Goal: Task Accomplishment & Management: Complete application form

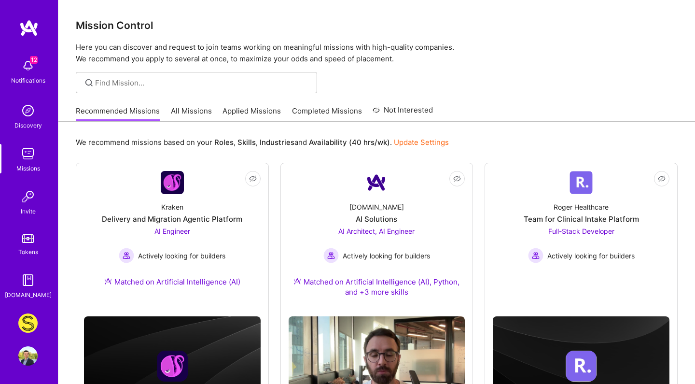
click at [26, 321] on img at bounding box center [27, 322] width 19 height 19
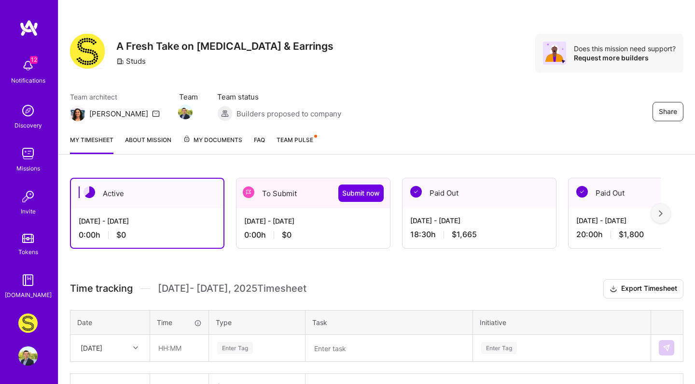
click at [283, 195] on div "To Submit Submit now" at bounding box center [314, 193] width 154 height 30
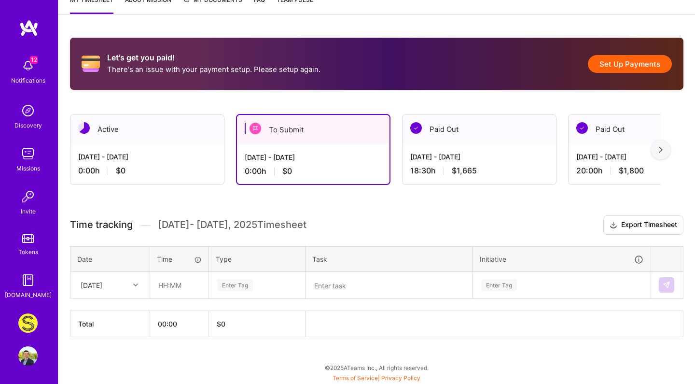
click at [120, 285] on div "Fri, Aug 1" at bounding box center [103, 285] width 54 height 16
click at [117, 312] on div "[DATE]" at bounding box center [110, 306] width 78 height 18
click at [174, 282] on input "text" at bounding box center [179, 285] width 57 height 26
type input "04:00"
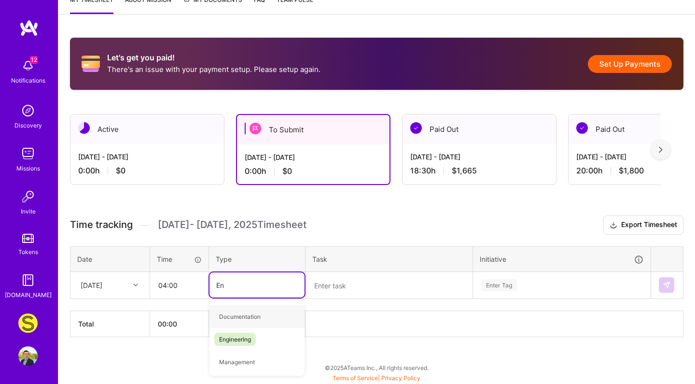
type input "Eng"
click at [242, 318] on span "Engineering" at bounding box center [235, 316] width 42 height 13
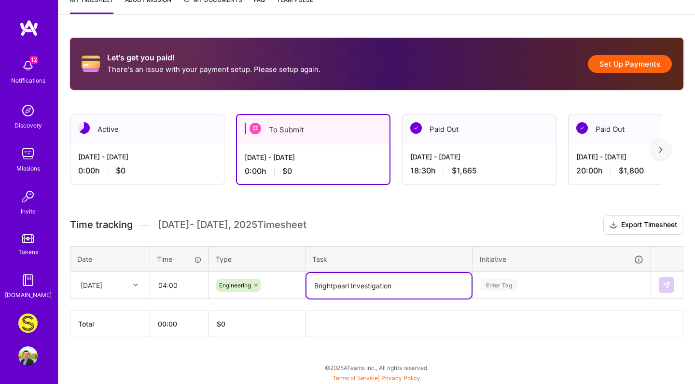
type textarea "Brightpearl Investigation"
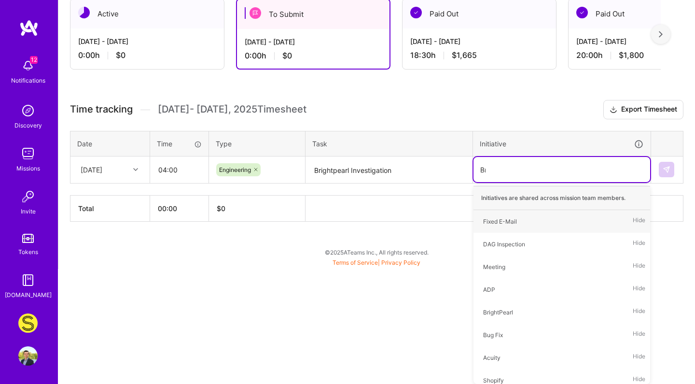
scroll to position [140, 0]
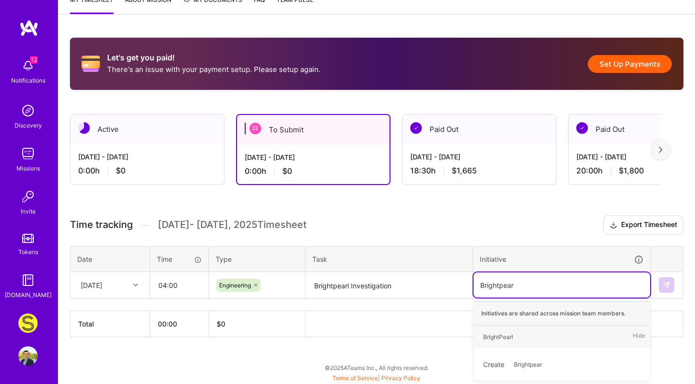
type input "Brightpearl"
click at [506, 338] on div "BrightPearl" at bounding box center [498, 337] width 30 height 10
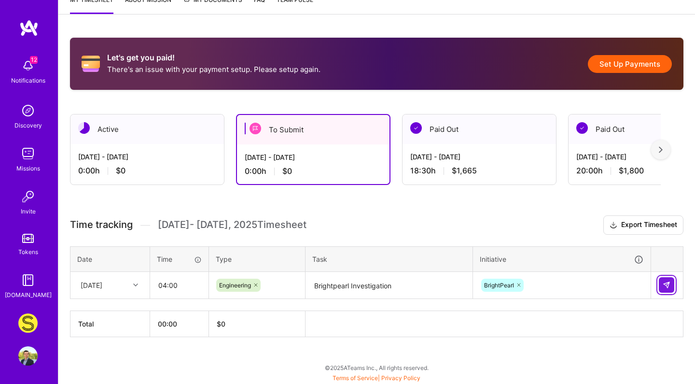
click at [668, 283] on img at bounding box center [667, 285] width 8 height 8
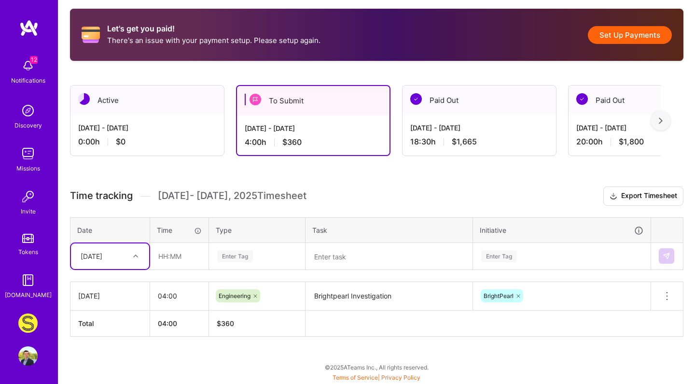
scroll to position [169, 0]
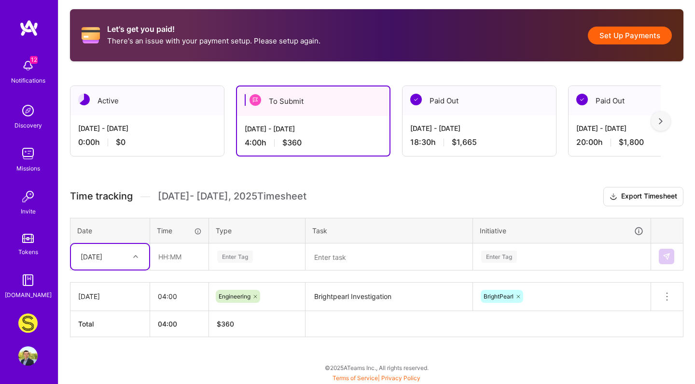
click at [98, 248] on div "[DATE]" at bounding box center [110, 257] width 78 height 26
click at [103, 340] on div "[DATE]" at bounding box center [110, 338] width 78 height 18
click at [172, 255] on input "text" at bounding box center [179, 257] width 57 height 26
type input "02:00"
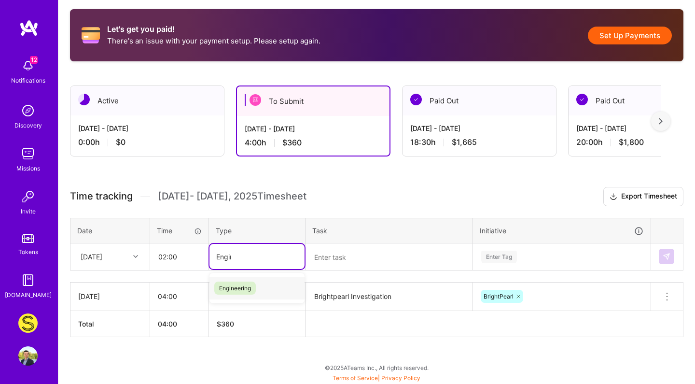
type input "Engine"
click at [219, 285] on span "Engineering" at bounding box center [235, 288] width 42 height 13
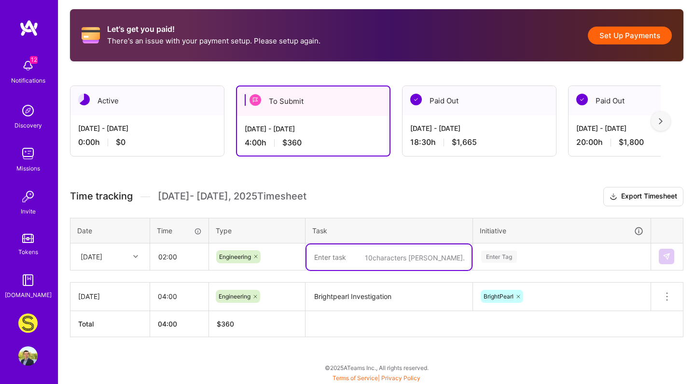
click at [365, 265] on textarea at bounding box center [389, 257] width 165 height 26
type textarea "Datamart Export Memory Fix"
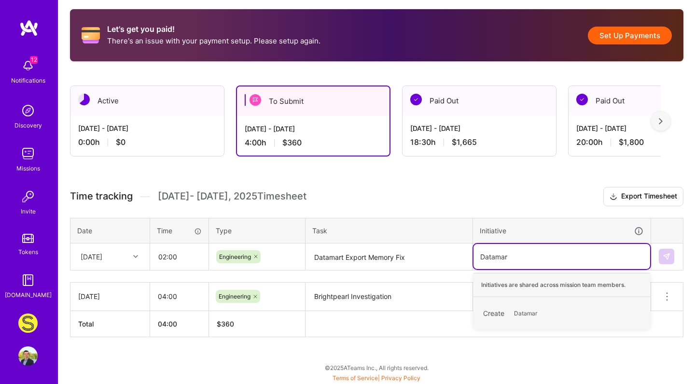
type input "Datamart"
type input "Export"
click at [504, 308] on div "ThriveExport" at bounding box center [500, 308] width 34 height 10
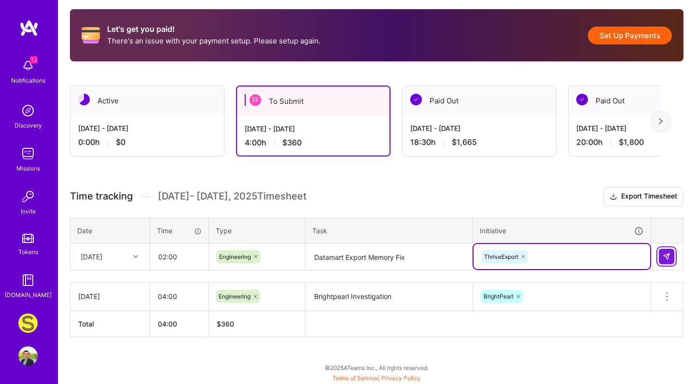
click at [666, 259] on img at bounding box center [667, 257] width 8 height 8
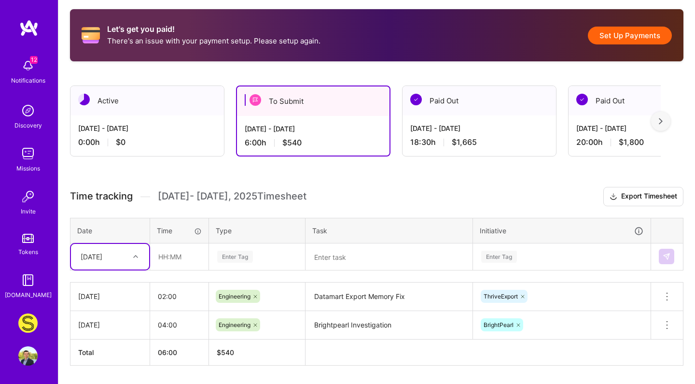
click at [103, 258] on div "Time tracking Aug 1 - Aug 15 , 2025 Timesheet Export Timesheet Date Time Type T…" at bounding box center [377, 276] width 614 height 178
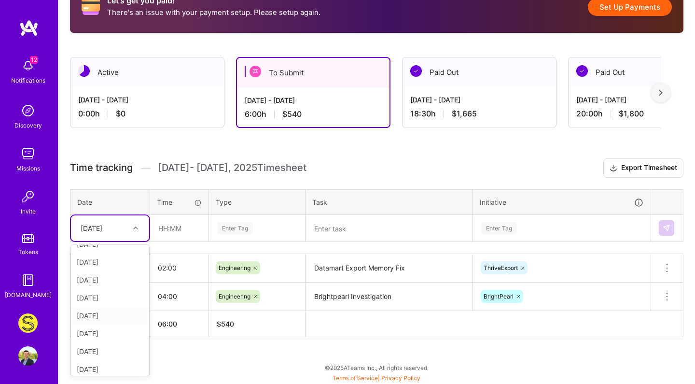
scroll to position [123, 0]
click at [111, 329] on div "[DATE]" at bounding box center [110, 329] width 78 height 18
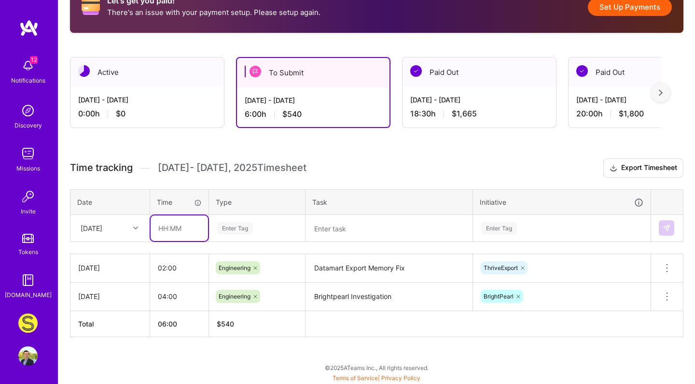
click at [184, 228] on input "text" at bounding box center [179, 228] width 57 height 26
type input "04:00"
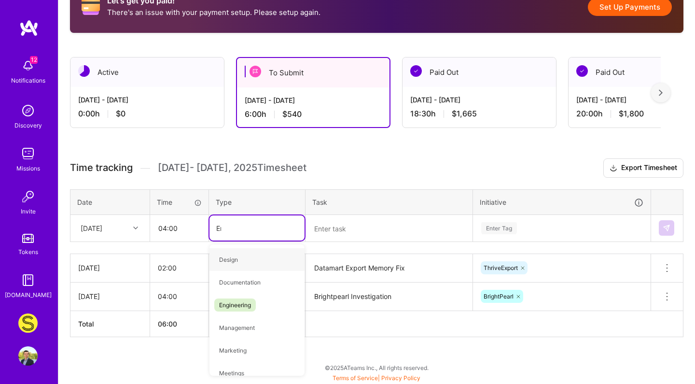
type input "Eng"
click at [227, 260] on span "Engineering" at bounding box center [235, 259] width 42 height 13
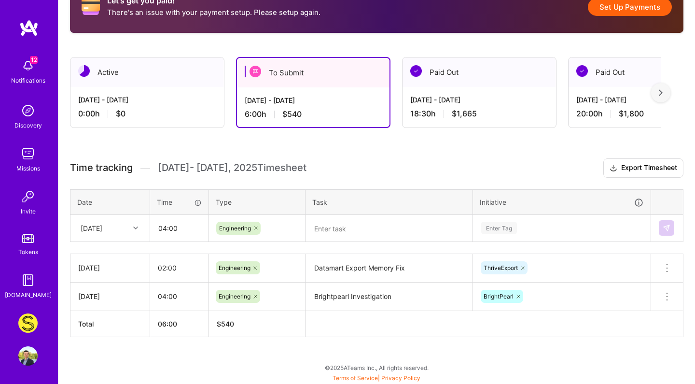
click at [347, 244] on div "Time tracking Aug 1 - Aug 15 , 2025 Timesheet Export Timesheet Date Time Type T…" at bounding box center [377, 247] width 614 height 178
click at [345, 297] on textarea "Brightpearl Investigation" at bounding box center [389, 296] width 165 height 27
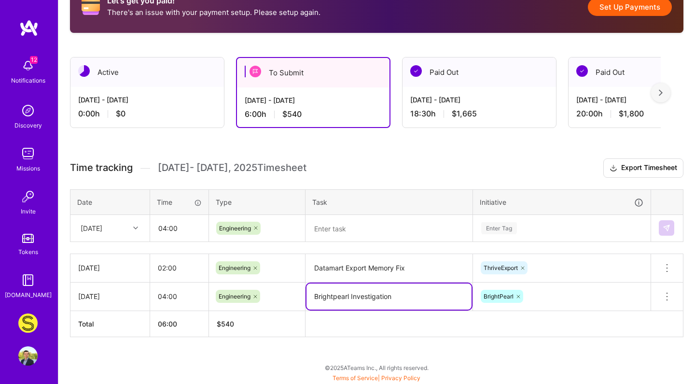
click at [352, 297] on textarea "Brightpearl Investigation" at bounding box center [389, 296] width 165 height 26
click at [388, 297] on textarea "Brightpearl Transfers Investigation" at bounding box center [389, 296] width 165 height 26
type textarea "Brightpearl Transfers Investigation"
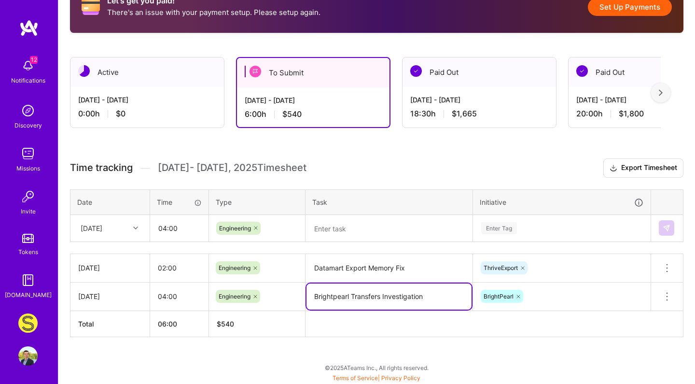
click at [384, 234] on textarea at bounding box center [389, 229] width 165 height 26
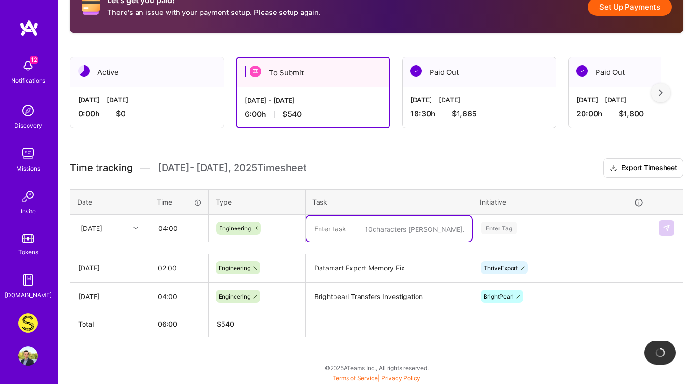
paste textarea "Brightpearl Transfers Investigation"
type textarea "Brightpearl Transfers Investigation"
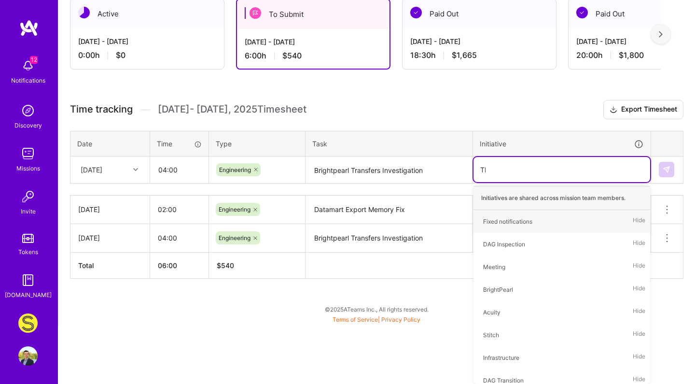
scroll to position [197, 0]
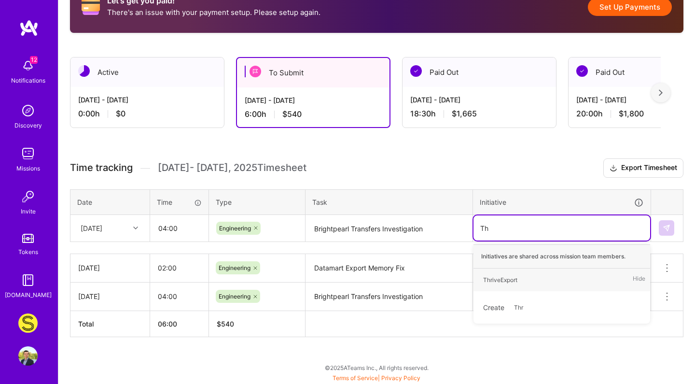
type input "T"
type input "Brigh"
click at [508, 284] on div "BrightPearl" at bounding box center [498, 280] width 30 height 10
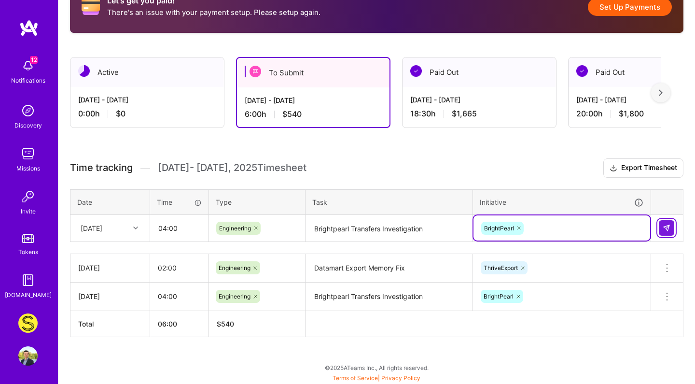
click at [671, 230] on button at bounding box center [666, 227] width 15 height 15
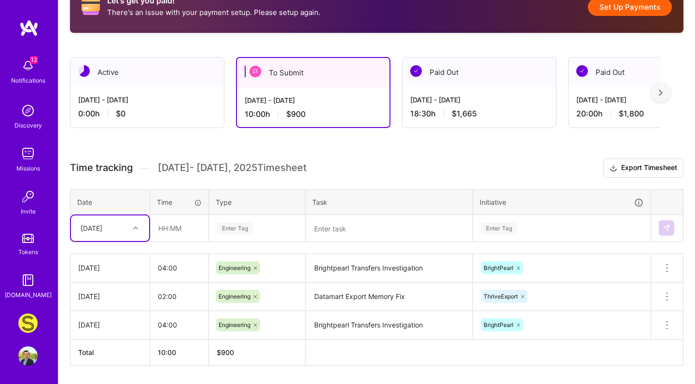
click at [124, 236] on table "Date Time Type Task Initiative option Wed, Aug 13, selected. Select is focused …" at bounding box center [377, 215] width 614 height 53
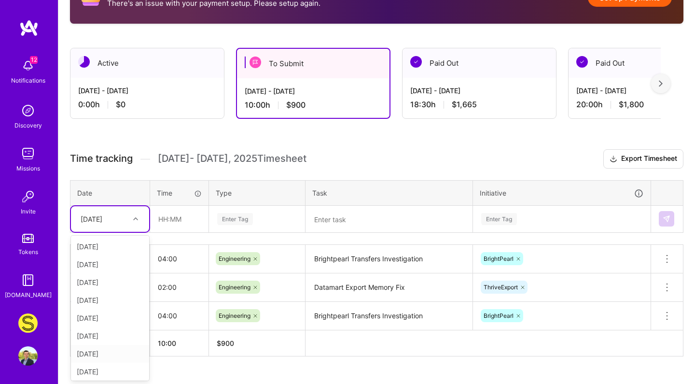
scroll to position [109, 0]
click at [113, 352] on div "[DATE]" at bounding box center [110, 352] width 78 height 18
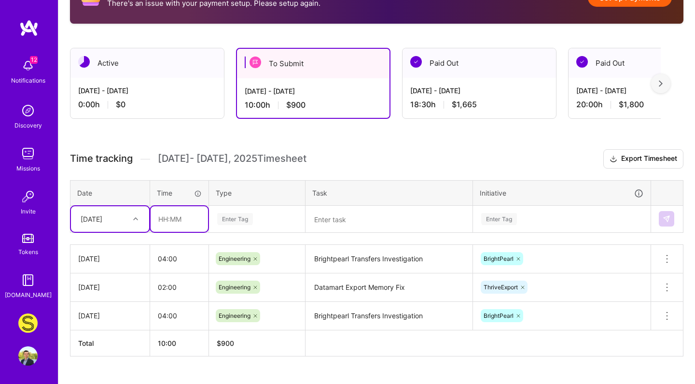
click at [171, 207] on input "text" at bounding box center [179, 219] width 57 height 26
type input "02:30"
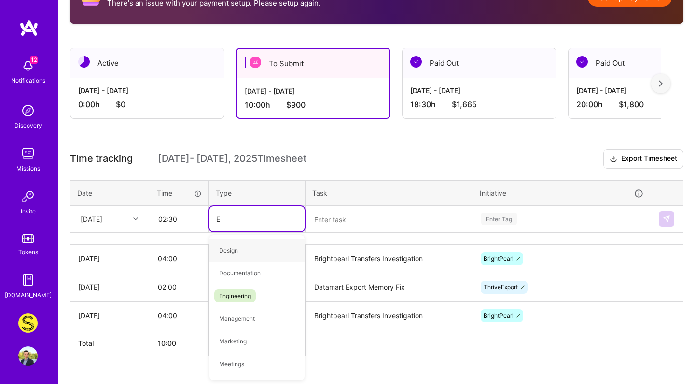
type input "Eng"
click at [238, 251] on span "Engineering" at bounding box center [235, 250] width 42 height 13
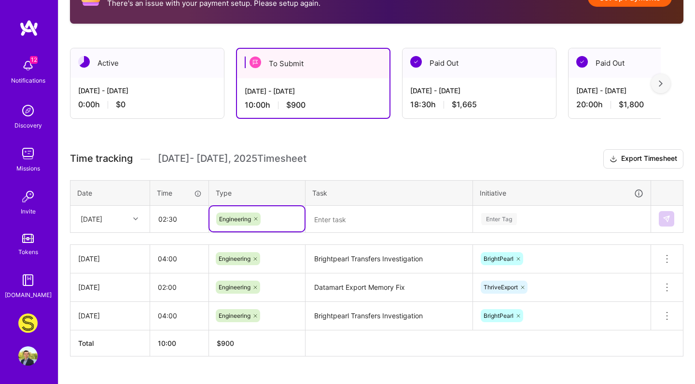
click at [387, 303] on textarea "Brightpearl Transfers Investigation" at bounding box center [389, 316] width 165 height 27
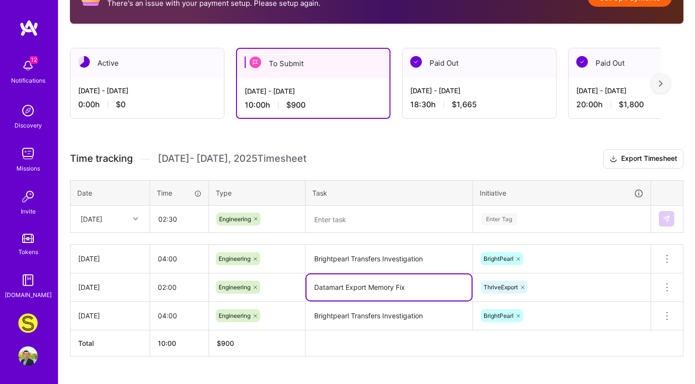
click at [394, 282] on textarea "Datamart Export Memory Fix" at bounding box center [389, 287] width 165 height 26
click at [406, 211] on textarea at bounding box center [389, 220] width 165 height 26
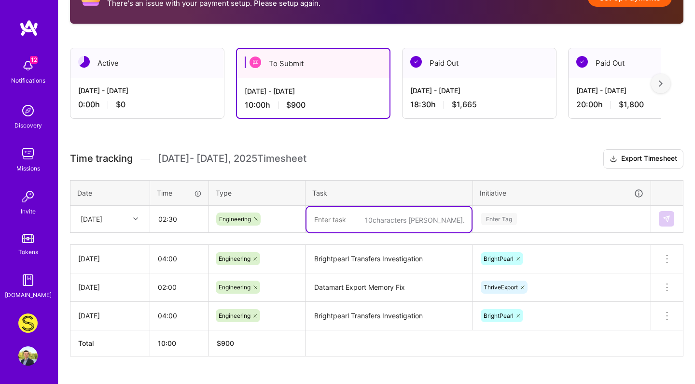
click at [406, 211] on textarea at bounding box center [389, 220] width 165 height 26
paste textarea "Datamart Export Memory Fix"
type textarea "Datamart Export Memory Fix"
click at [515, 220] on div "Enter Tag" at bounding box center [562, 218] width 177 height 25
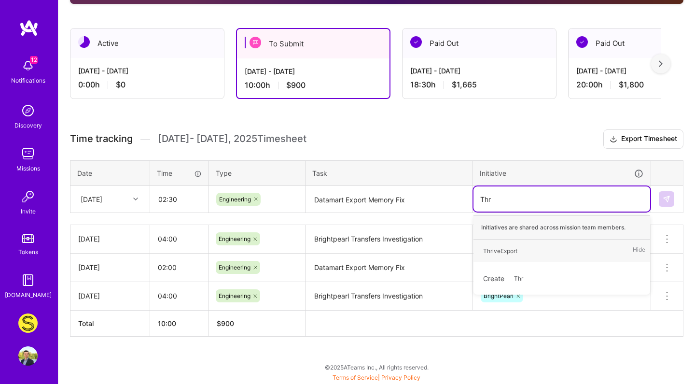
scroll to position [226, 0]
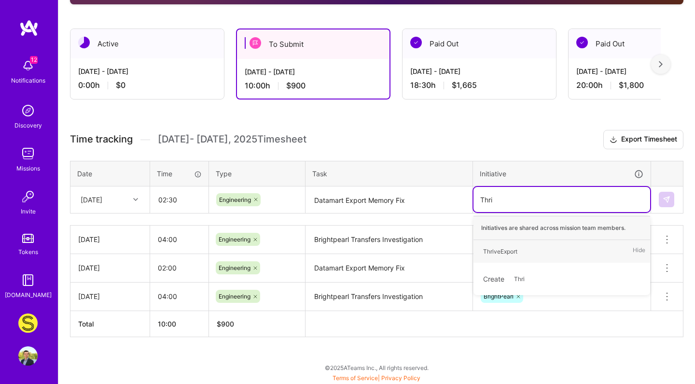
type input "Thriv"
click at [526, 250] on div "ThriveExport Hide" at bounding box center [562, 251] width 177 height 23
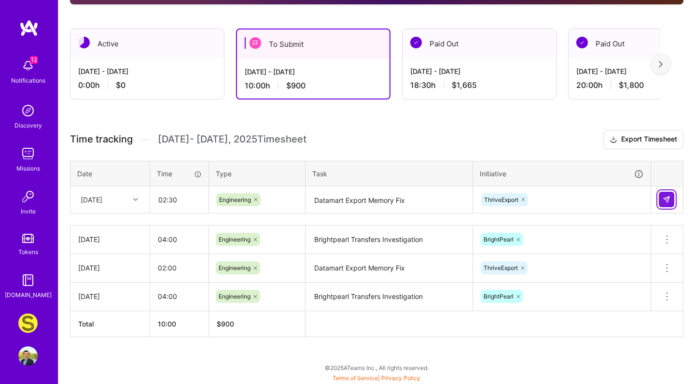
click at [665, 198] on img at bounding box center [667, 200] width 8 height 8
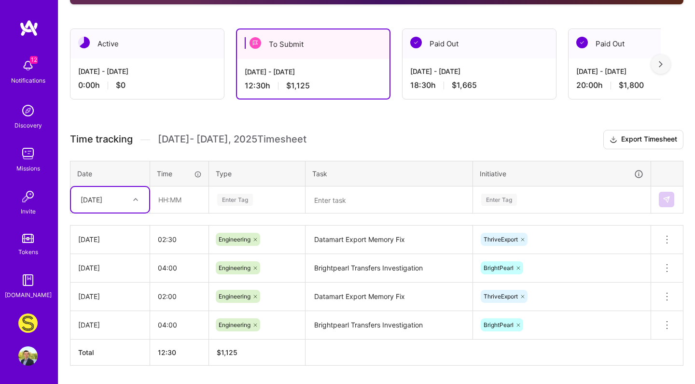
click at [114, 194] on div "[DATE]" at bounding box center [103, 200] width 54 height 16
click at [109, 349] on div "[DATE]" at bounding box center [110, 350] width 78 height 18
click at [179, 205] on input "text" at bounding box center [179, 200] width 57 height 26
type input "01:30"
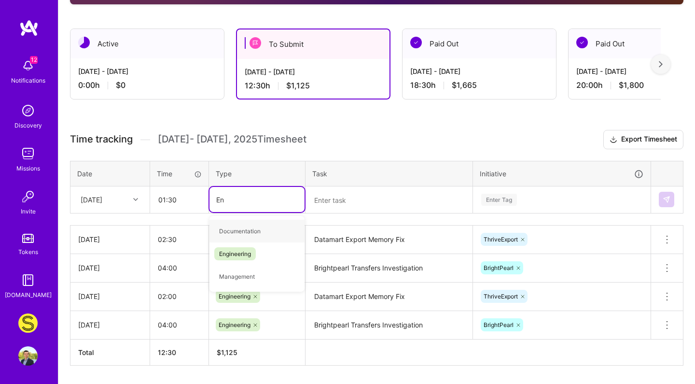
type input "Eng"
click at [239, 230] on span "Engineering" at bounding box center [235, 231] width 42 height 13
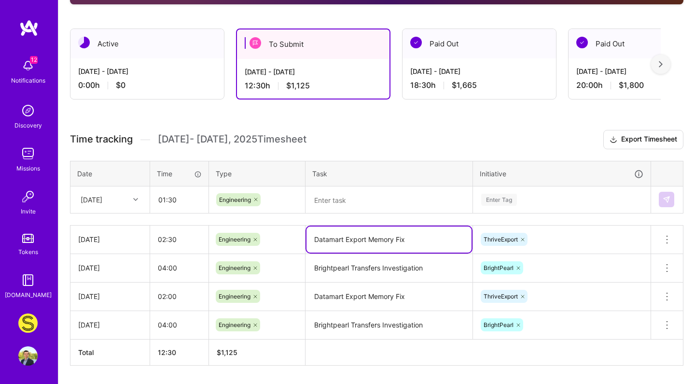
click at [372, 247] on textarea "Datamart Export Memory Fix" at bounding box center [389, 239] width 165 height 26
click at [372, 248] on textarea "Datamart Export Memory Fix" at bounding box center [389, 239] width 165 height 26
click at [373, 238] on textarea "Datamart Export Memory Fix" at bounding box center [389, 239] width 165 height 26
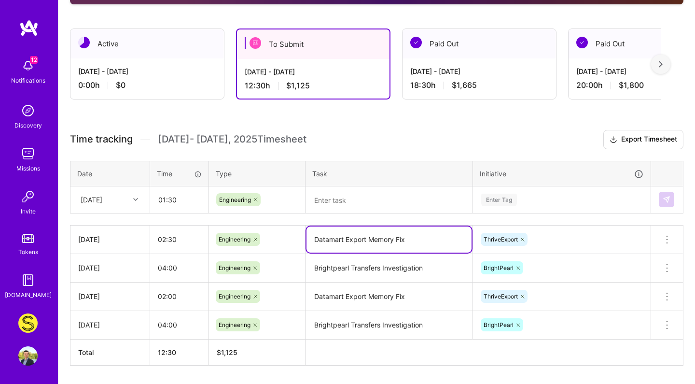
click at [373, 238] on textarea "Datamart Export Memory Fix" at bounding box center [389, 239] width 165 height 26
click at [388, 195] on textarea at bounding box center [389, 200] width 165 height 26
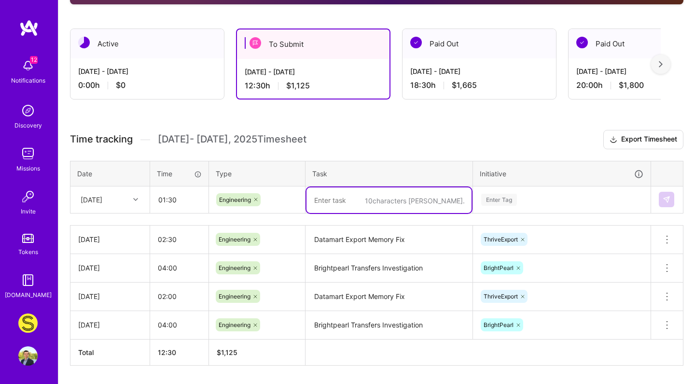
paste textarea "Datamart Export Memory Fix"
type textarea "Datamart Export Memory Fix"
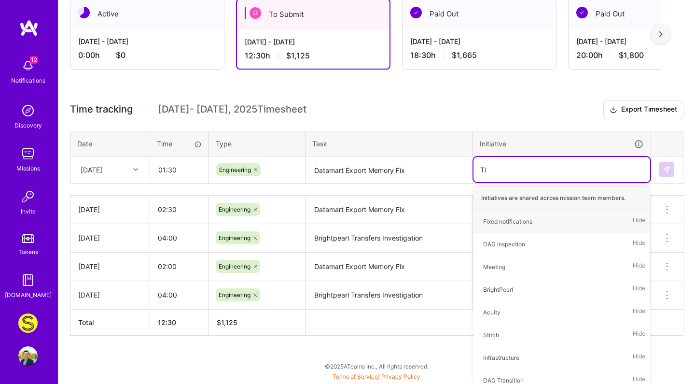
scroll to position [254, 0]
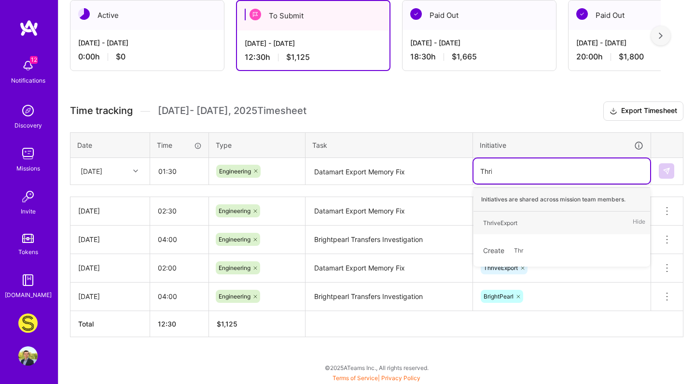
type input "Thriv"
click at [548, 216] on div "ThriveExport Hide" at bounding box center [562, 223] width 177 height 23
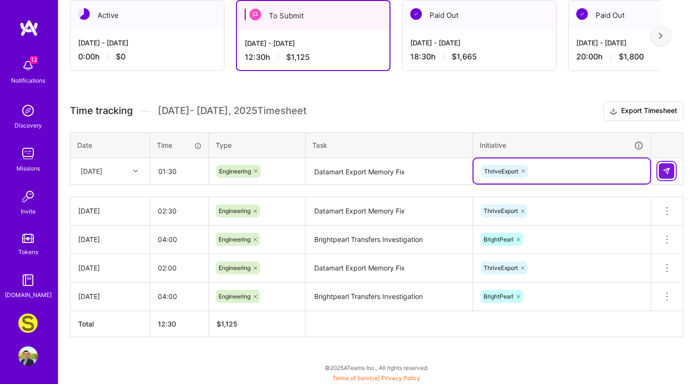
click at [666, 169] on img at bounding box center [667, 171] width 8 height 8
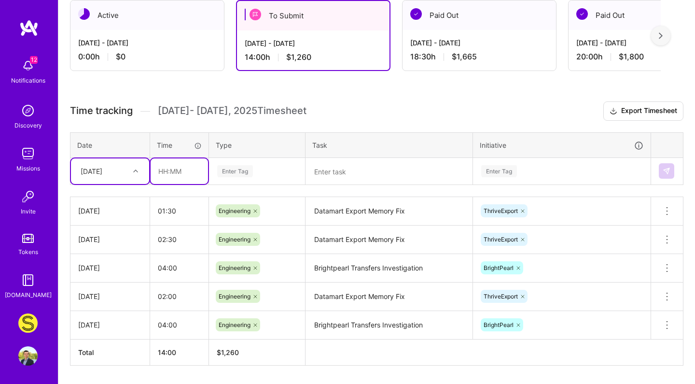
click at [198, 167] on input "text" at bounding box center [179, 171] width 57 height 26
type input "01:30"
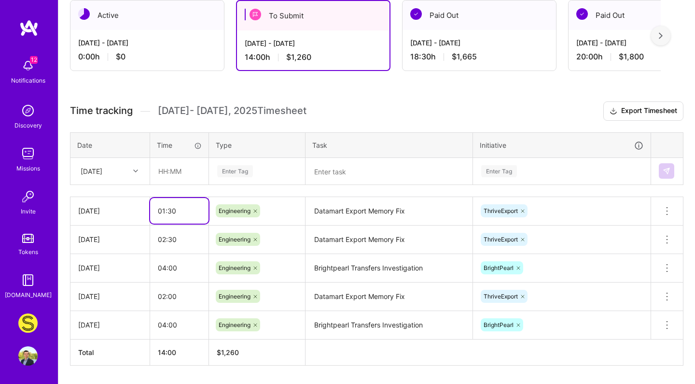
click at [183, 214] on input "01:30" at bounding box center [179, 211] width 58 height 26
type input "3"
type input "03:00"
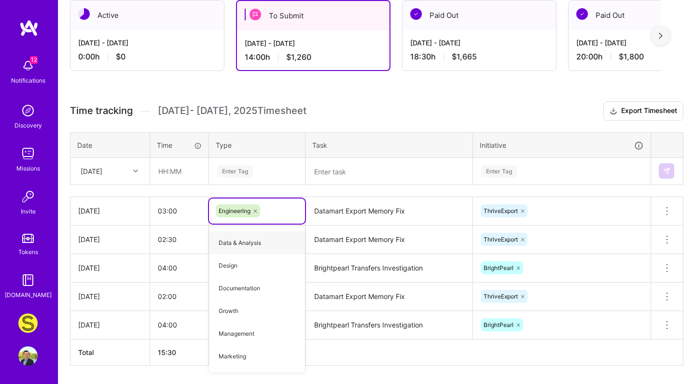
click at [421, 211] on textarea "Datamart Export Memory Fix" at bounding box center [389, 211] width 165 height 27
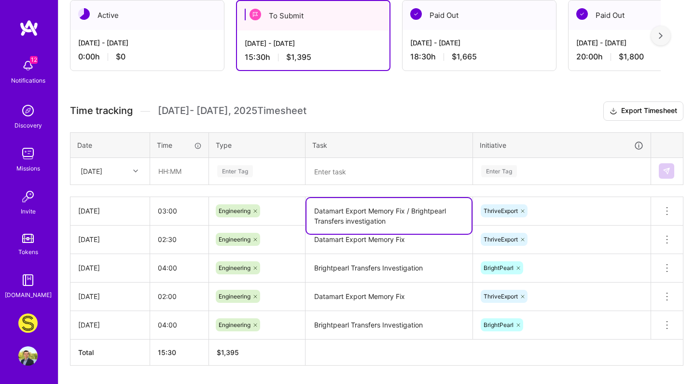
type textarea "Datamart Export Memory Fix / Brightpearl Transfers investigation"
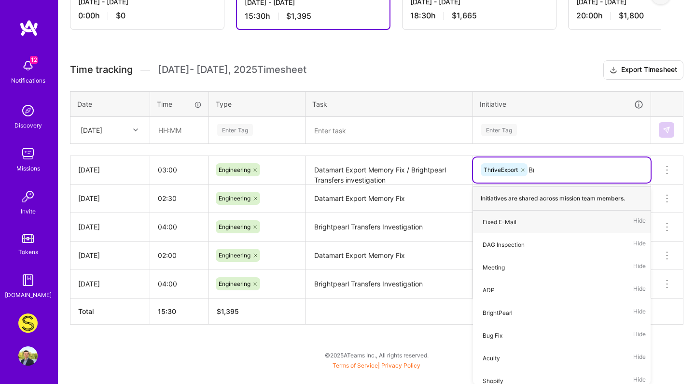
scroll to position [282, 0]
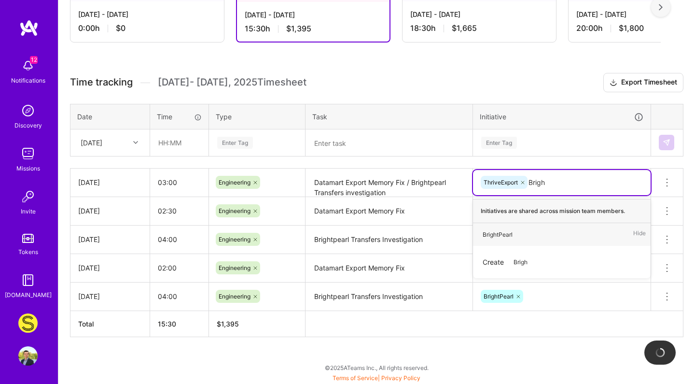
type input "Bright"
click at [512, 237] on div "BrightPearl" at bounding box center [498, 234] width 30 height 10
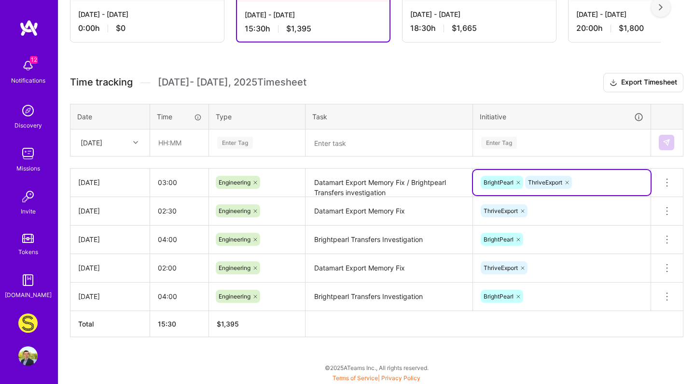
click at [680, 184] on button at bounding box center [667, 183] width 32 height 28
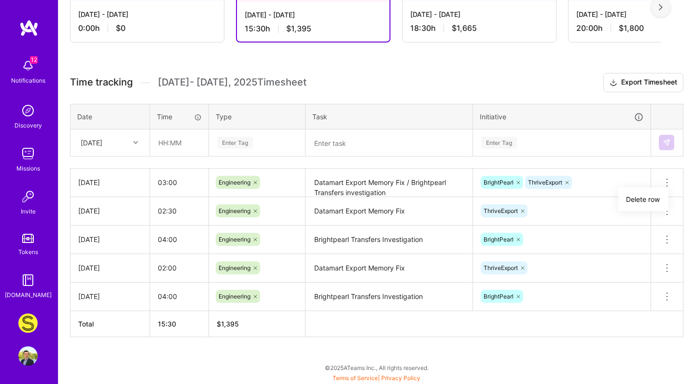
click at [435, 190] on textarea "Datamart Export Memory Fix / Brightpearl Transfers investigation" at bounding box center [389, 182] width 165 height 27
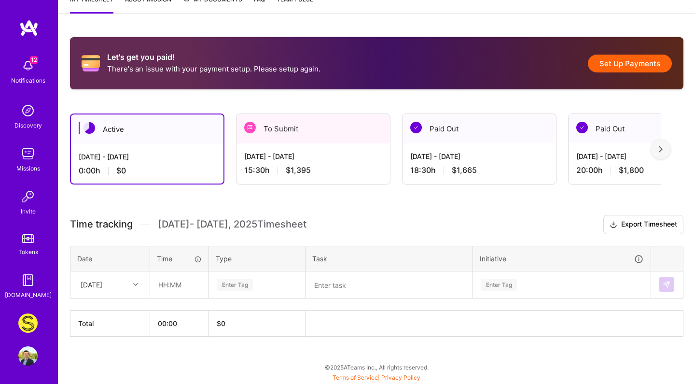
scroll to position [140, 0]
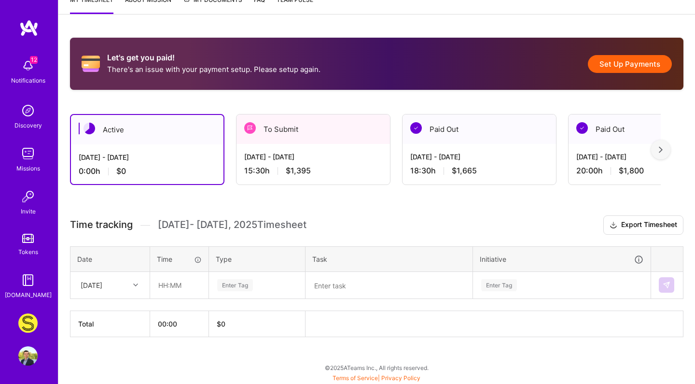
click at [304, 160] on div "[DATE] - [DATE]" at bounding box center [313, 157] width 138 height 10
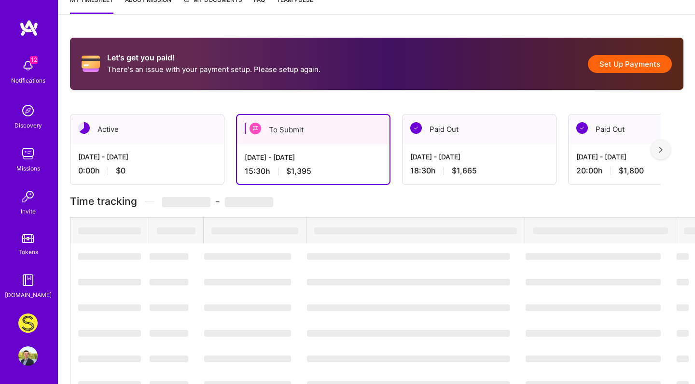
click at [329, 169] on div "15:30 h $1,395" at bounding box center [313, 171] width 137 height 10
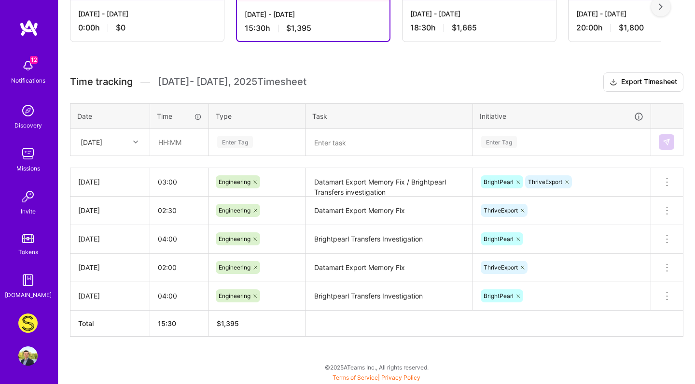
scroll to position [282, 0]
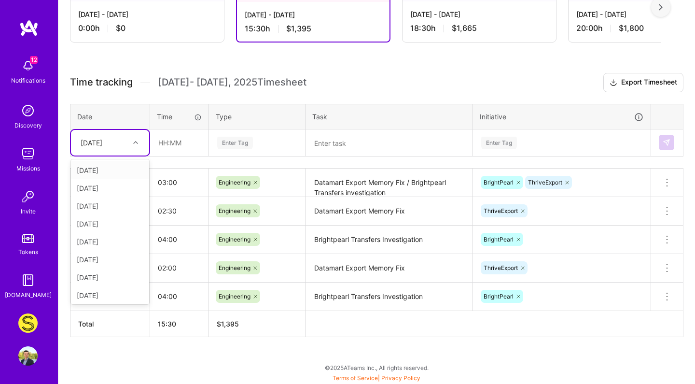
click at [111, 147] on div "[DATE]" at bounding box center [103, 143] width 54 height 16
click at [109, 273] on div "[DATE]" at bounding box center [110, 276] width 78 height 18
click at [177, 149] on input "text" at bounding box center [179, 143] width 57 height 26
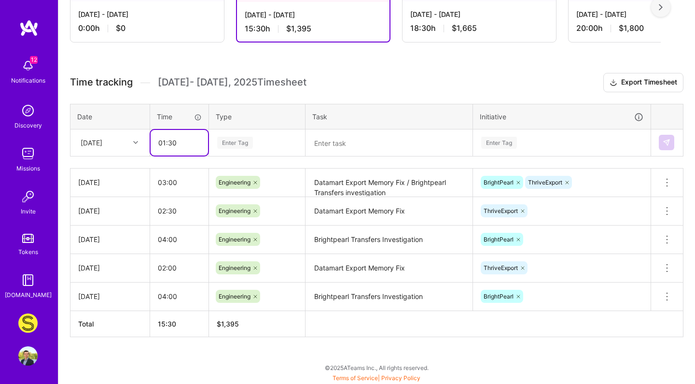
type input "01:30"
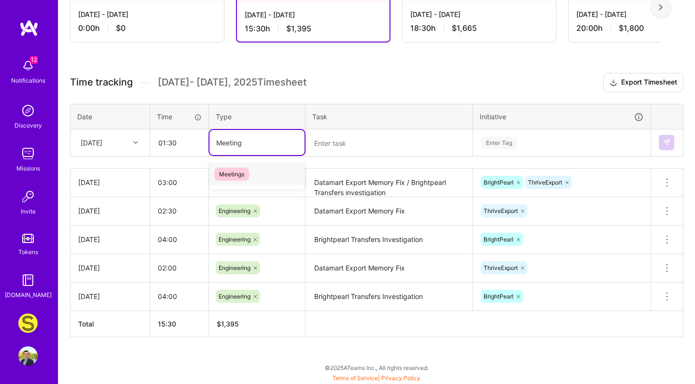
type input "Meeting"
click at [184, 152] on input "01:30" at bounding box center [179, 143] width 57 height 26
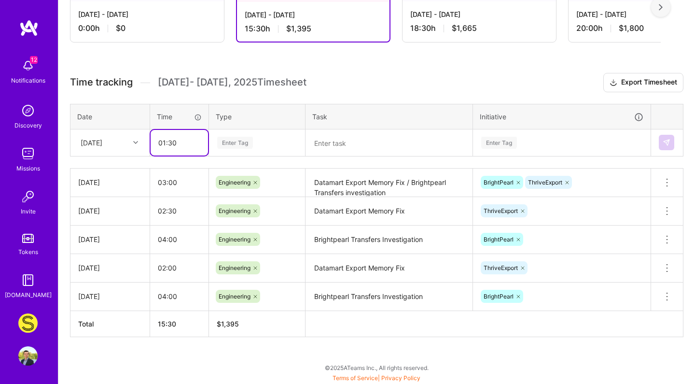
click at [184, 145] on input "01:30" at bounding box center [179, 143] width 57 height 26
click at [246, 160] on div "Time tracking [DATE] - [DATE] Timesheet Export Timesheet Date Time Type Task In…" at bounding box center [377, 205] width 614 height 264
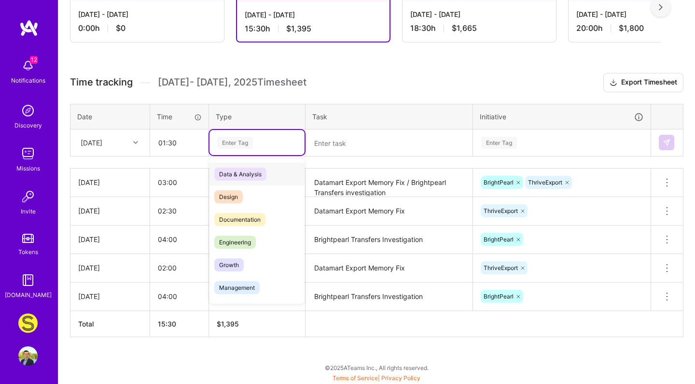
click at [253, 141] on div "Enter Tag" at bounding box center [235, 142] width 36 height 15
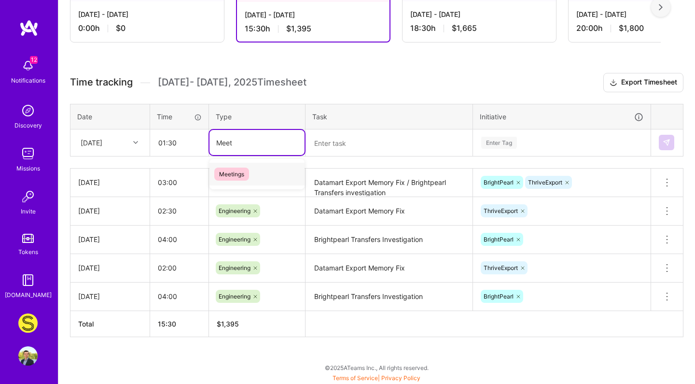
type input "Meeti"
click at [255, 169] on div "Meetings" at bounding box center [257, 174] width 95 height 23
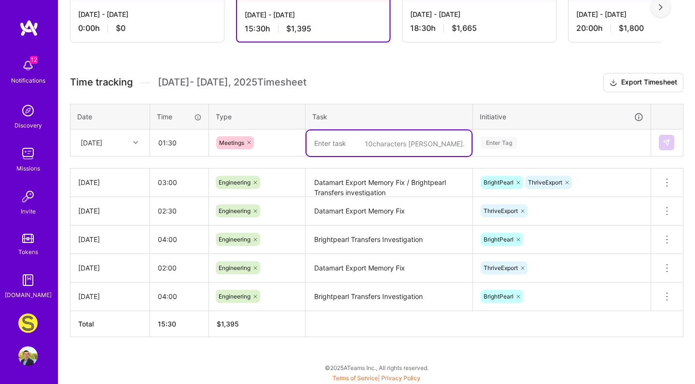
click at [353, 142] on textarea at bounding box center [389, 143] width 165 height 26
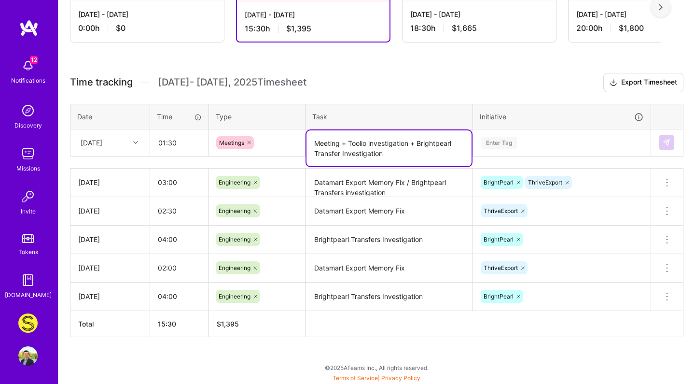
type textarea "Meeting + Toolio investigation + Brightpearl Transfer Investigation"
drag, startPoint x: 353, startPoint y: 142, endPoint x: 521, endPoint y: 155, distance: 169.0
click at [521, 155] on td "Enter Tag" at bounding box center [562, 142] width 178 height 27
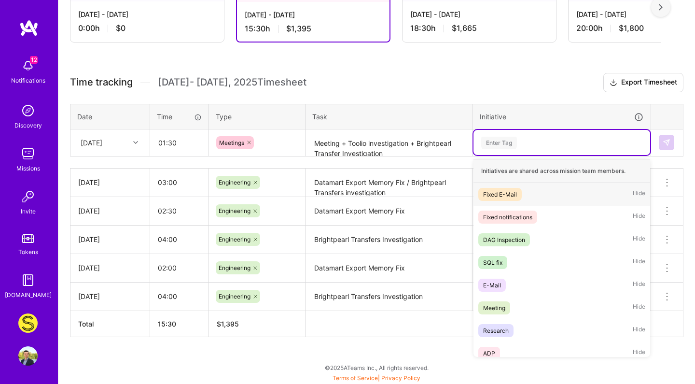
click at [522, 150] on div "Enter Tag" at bounding box center [562, 142] width 177 height 25
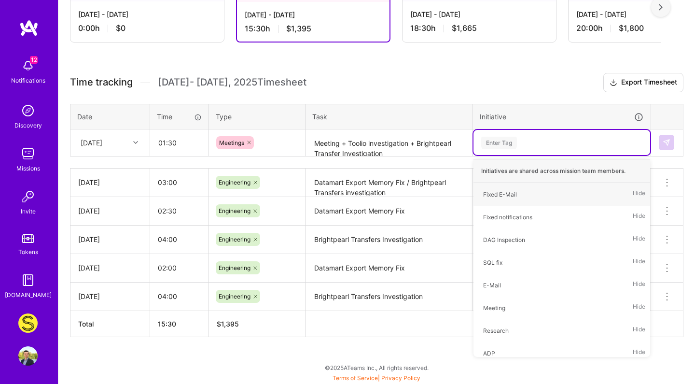
type input "E"
type input "Mee"
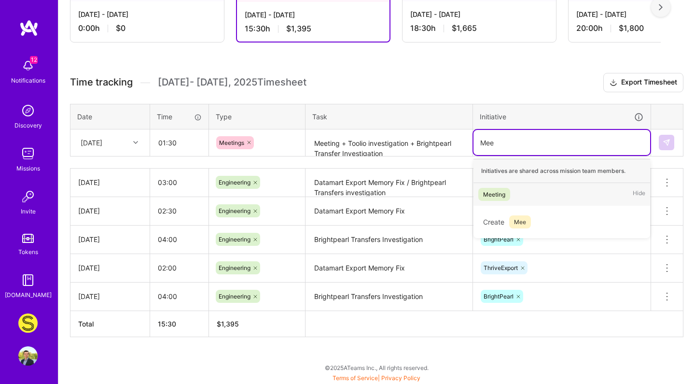
click at [500, 194] on div "Meeting" at bounding box center [494, 194] width 22 height 10
type input "Tooio"
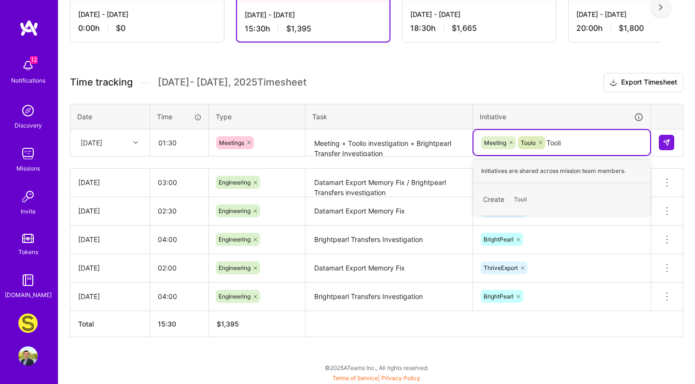
type input "Toolio"
type input "Meet"
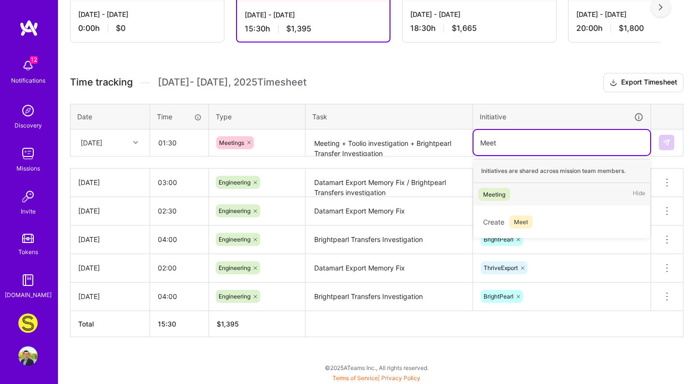
click at [517, 195] on div "Meeting Hide" at bounding box center [562, 194] width 177 height 23
type input "Toolio"
type input "Brightpearl"
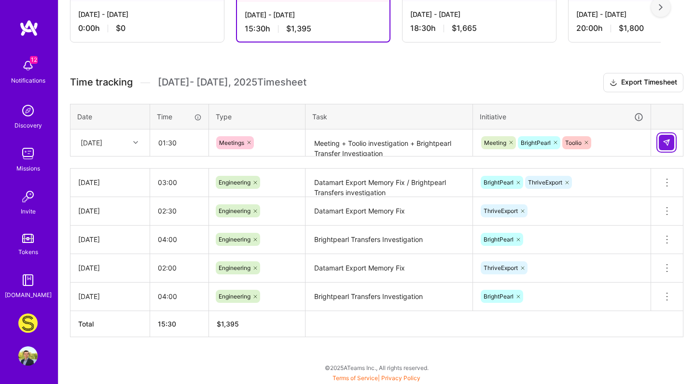
click at [666, 137] on button at bounding box center [666, 142] width 15 height 15
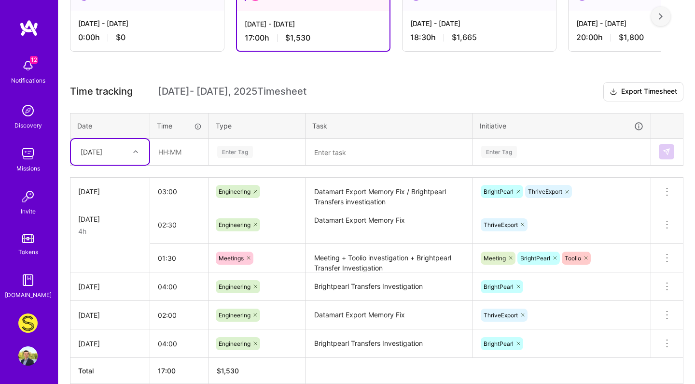
scroll to position [271, 0]
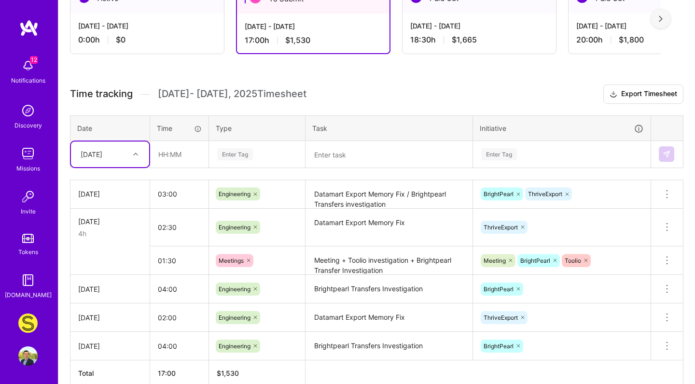
click at [258, 227] on icon at bounding box center [256, 227] width 6 height 6
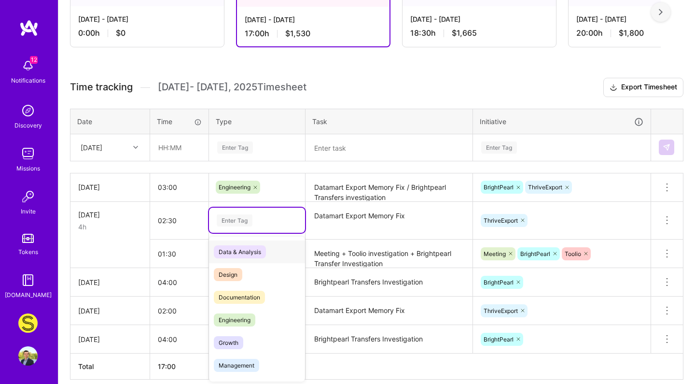
scroll to position [279, 0]
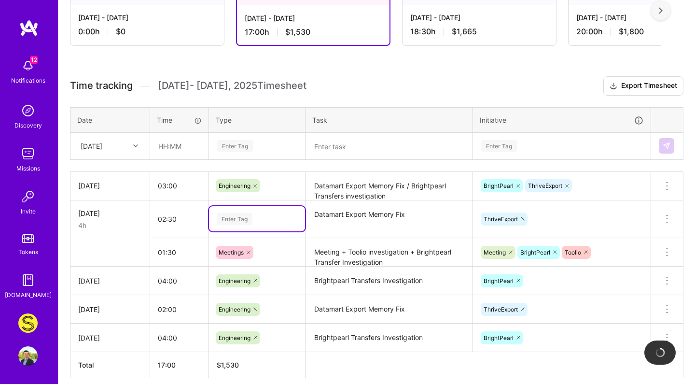
click at [297, 213] on div "Enter Tag" at bounding box center [257, 219] width 83 height 12
click at [492, 209] on div "ThriveExport" at bounding box center [562, 218] width 178 height 25
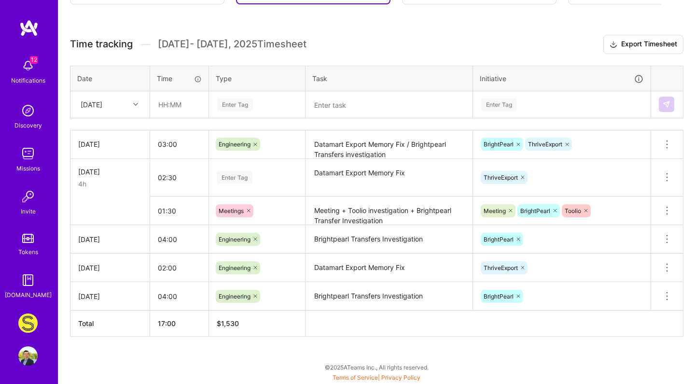
click at [672, 170] on button at bounding box center [667, 177] width 32 height 28
click at [655, 195] on button "Delete row" at bounding box center [644, 194] width 50 height 24
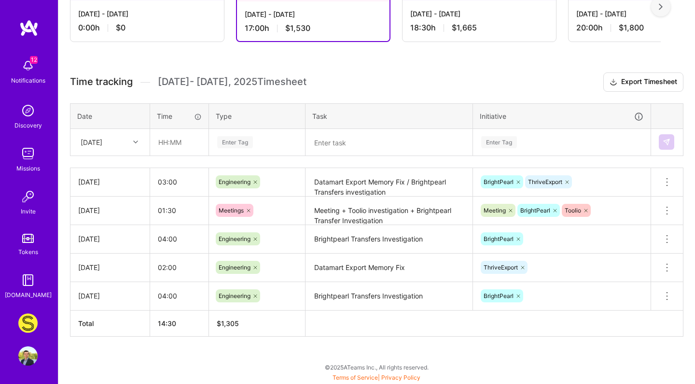
scroll to position [282, 0]
click at [164, 204] on input "01:30" at bounding box center [179, 211] width 58 height 26
type input "04:00"
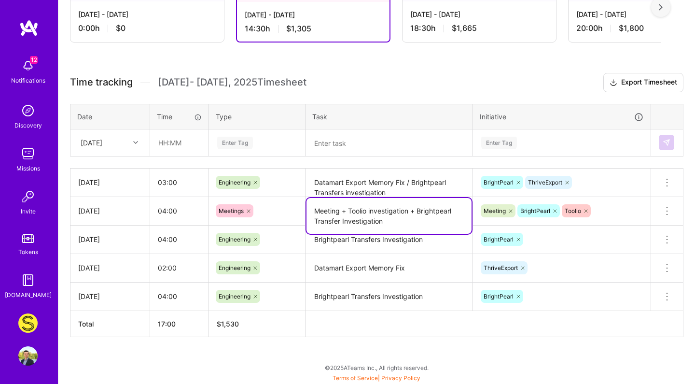
click at [432, 220] on textarea "Meeting + Toolio investigation + Brightpearl Transfer Investigation" at bounding box center [389, 216] width 165 height 36
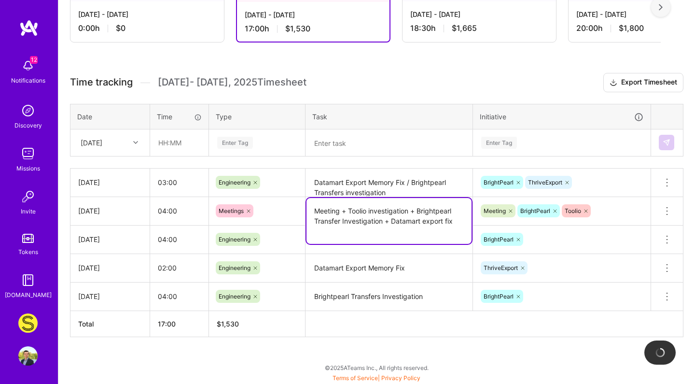
type textarea "Meeting + Toolio investigation + Brightpearl Transfer Investigation + Datamart …"
click at [623, 213] on div "Meeting BrightPearl [GEOGRAPHIC_DATA]" at bounding box center [562, 210] width 178 height 25
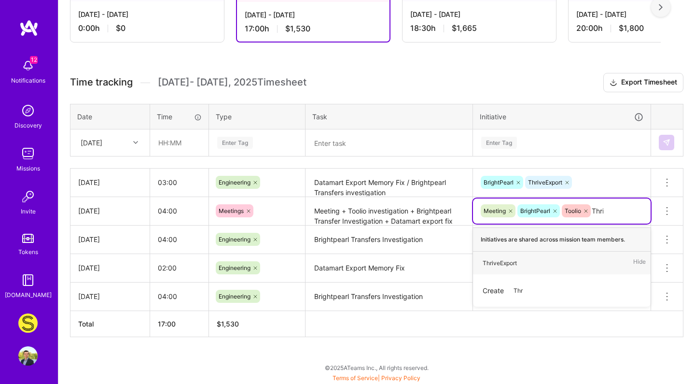
type input "Thriv"
click at [512, 264] on div "ThriveExport" at bounding box center [500, 263] width 34 height 10
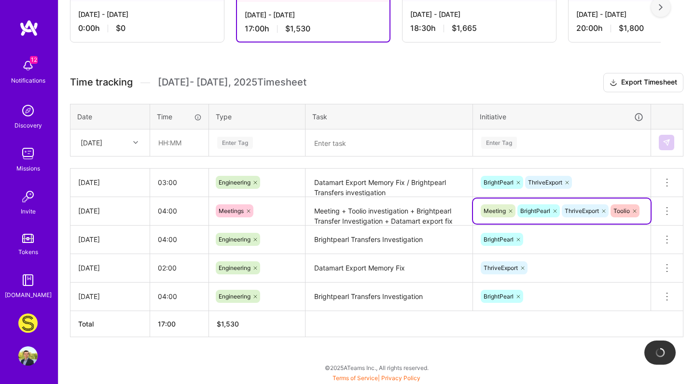
click at [342, 226] on td "Brightpearl Transfers Investigation" at bounding box center [390, 239] width 168 height 28
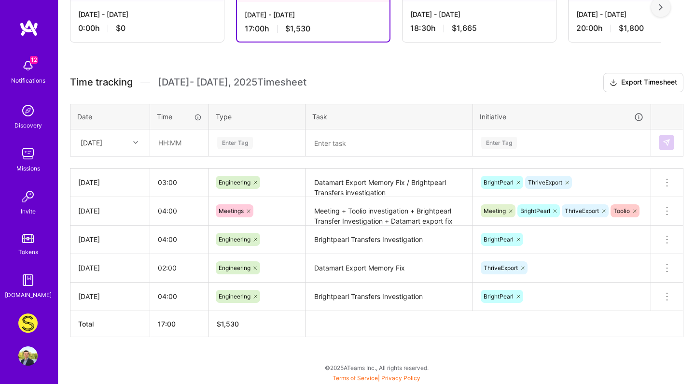
click at [472, 101] on div "Time tracking [DATE] - [DATE] Timesheet Export Timesheet Date Time Type Task In…" at bounding box center [377, 205] width 614 height 264
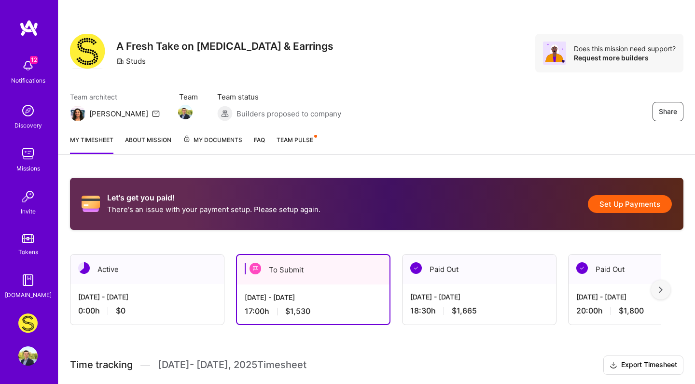
scroll to position [0, 0]
click at [174, 273] on div "Active" at bounding box center [148, 268] width 154 height 29
click at [262, 276] on div "To Submit" at bounding box center [313, 269] width 153 height 29
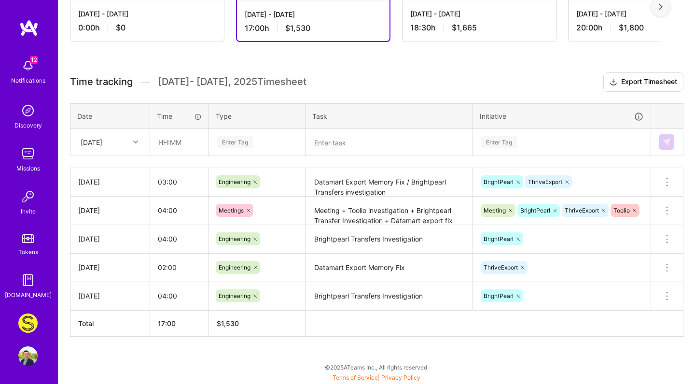
scroll to position [285, 0]
drag, startPoint x: 354, startPoint y: 93, endPoint x: 360, endPoint y: 114, distance: 22.6
click at [359, 111] on div "Time tracking [DATE] - [DATE] Timesheet Export Timesheet Date Time Type Task In…" at bounding box center [377, 205] width 614 height 264
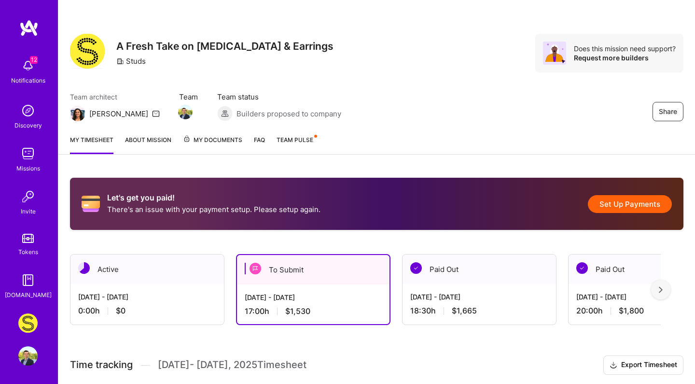
scroll to position [0, 0]
click at [362, 144] on div "My timesheet About Mission My Documents FAQ Team Pulse" at bounding box center [376, 141] width 637 height 28
click at [135, 278] on div "Active" at bounding box center [148, 268] width 154 height 29
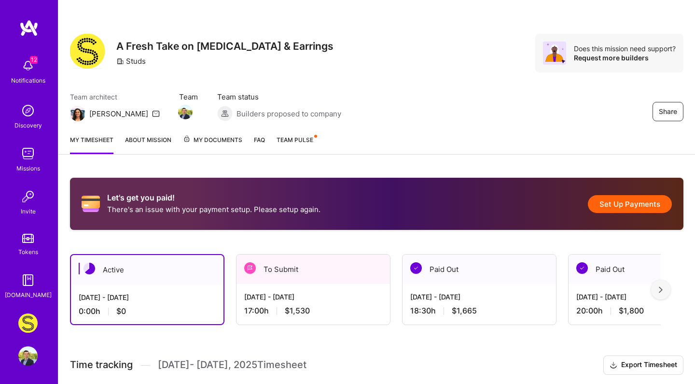
click at [220, 292] on div "[DATE] - [DATE] 0:00 h $0" at bounding box center [147, 304] width 153 height 40
click at [282, 287] on div "[DATE] - [DATE] 17:00 h $1,530" at bounding box center [314, 304] width 154 height 40
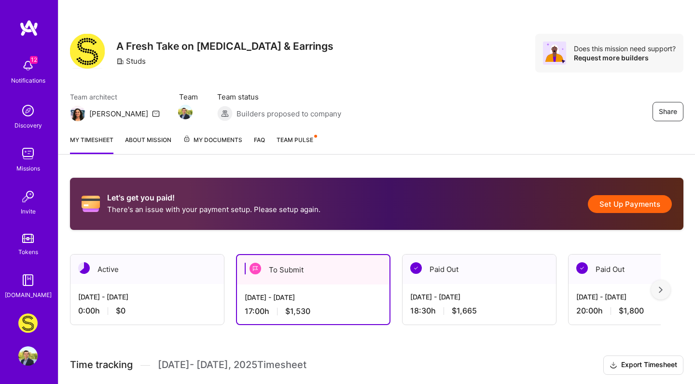
click at [618, 197] on button "Set Up Payments" at bounding box center [630, 204] width 84 height 18
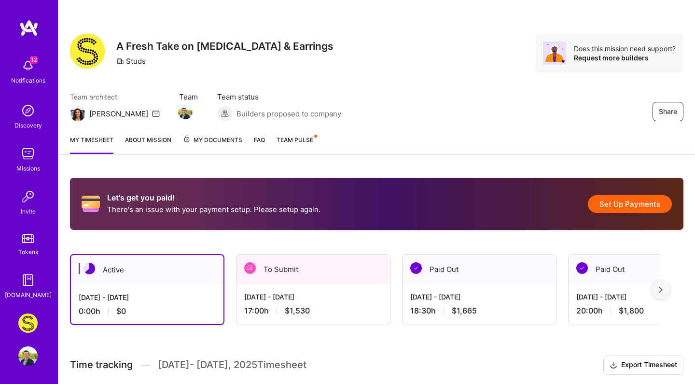
click at [305, 211] on p "There's an issue with your payment setup. Please setup again." at bounding box center [213, 209] width 213 height 10
click at [607, 196] on button "Set Up Payments" at bounding box center [630, 204] width 84 height 18
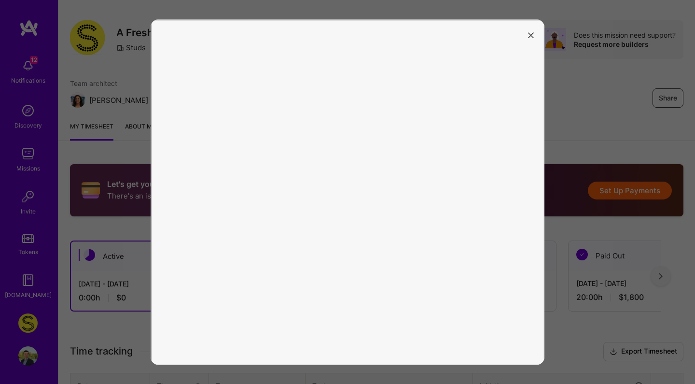
scroll to position [15, 0]
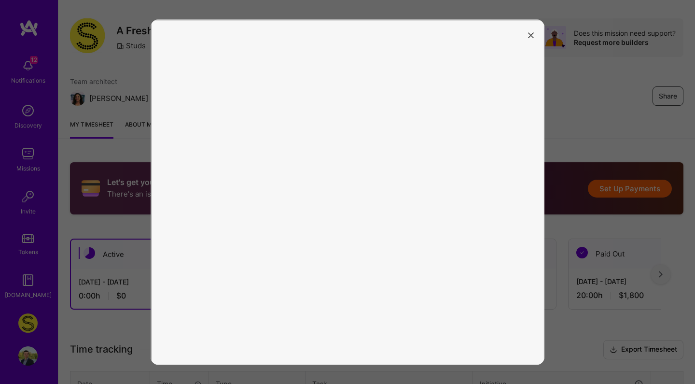
click at [530, 37] on icon "modal" at bounding box center [531, 35] width 6 height 6
